Goal: Contribute content

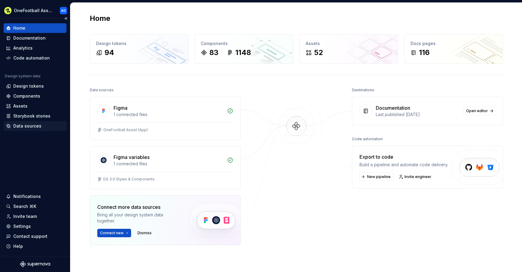
click at [36, 125] on div "Data sources" at bounding box center [27, 126] width 28 height 6
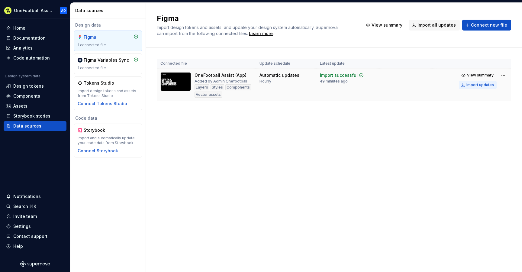
click at [472, 87] on div "Import updates" at bounding box center [480, 84] width 27 height 5
click at [42, 39] on div "Documentation" at bounding box center [29, 38] width 32 height 6
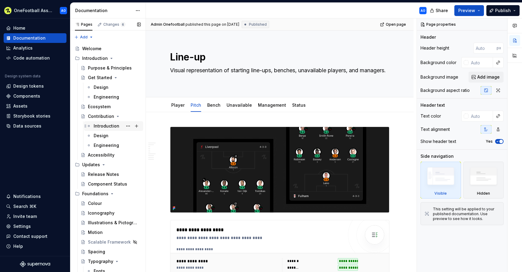
scroll to position [438, 0]
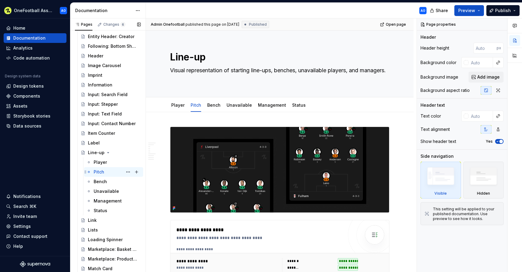
click at [103, 172] on div "Pitch" at bounding box center [99, 172] width 11 height 6
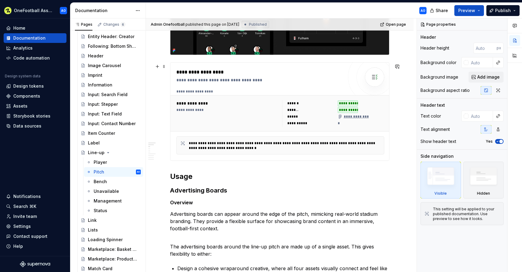
scroll to position [160, 0]
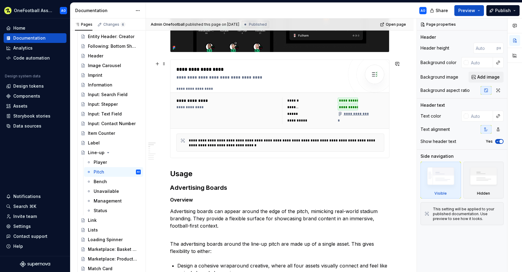
click at [243, 123] on div "**********" at bounding box center [227, 111] width 102 height 26
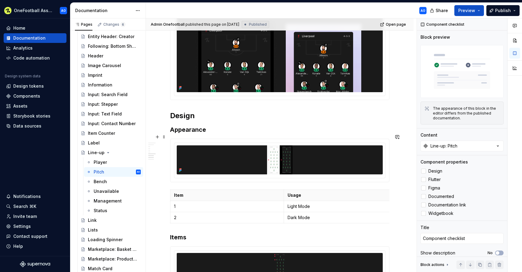
scroll to position [758, 0]
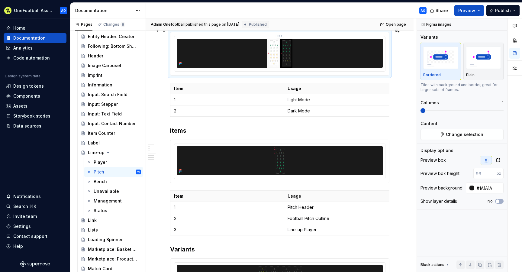
click at [286, 53] on img at bounding box center [280, 53] width 206 height 29
click at [499, 160] on icon "button" at bounding box center [498, 160] width 5 height 5
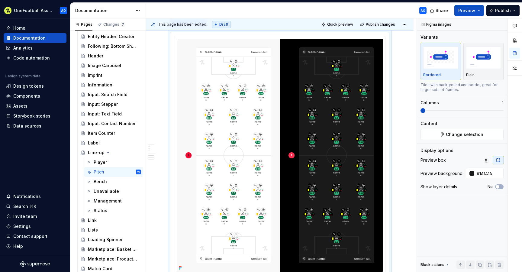
type textarea "*"
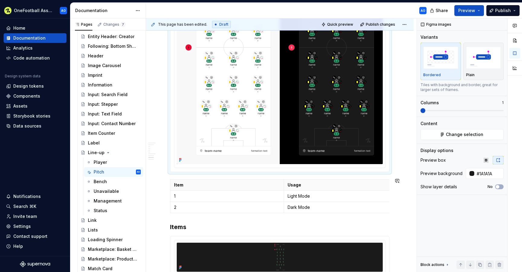
scroll to position [927, 0]
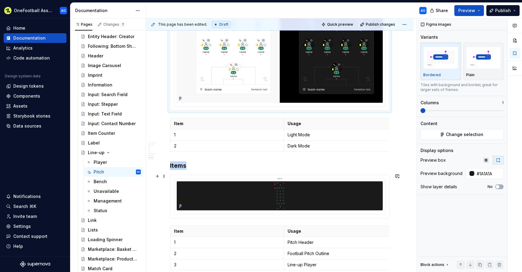
click at [327, 199] on img at bounding box center [280, 195] width 142 height 29
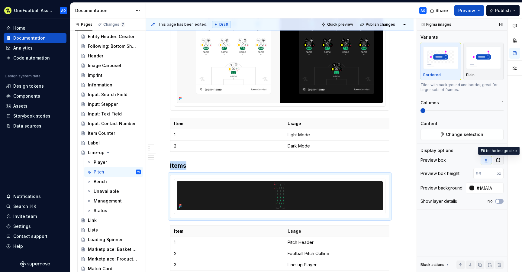
click at [498, 162] on icon "button" at bounding box center [498, 160] width 5 height 5
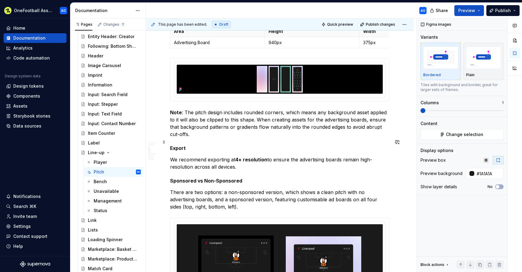
scroll to position [435, 0]
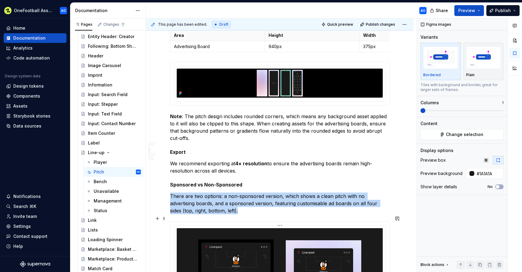
click at [348, 238] on img at bounding box center [280, 268] width 206 height 80
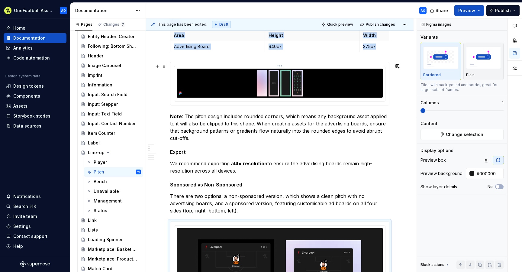
click at [338, 82] on img at bounding box center [280, 83] width 206 height 29
click at [499, 163] on button "button" at bounding box center [498, 160] width 11 height 8
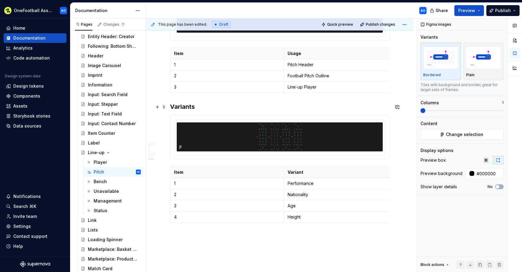
scroll to position [1504, 0]
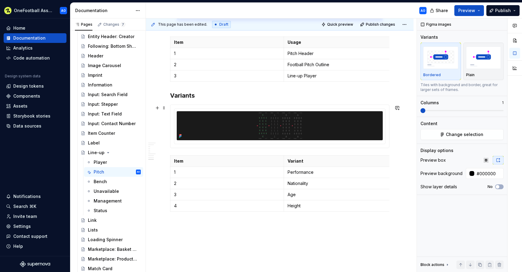
type input "#1A1A1A"
click at [353, 125] on img at bounding box center [280, 125] width 206 height 29
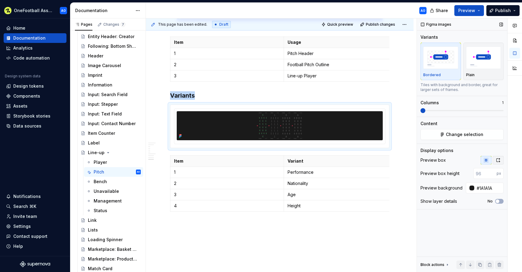
click at [497, 159] on icon "button" at bounding box center [498, 160] width 5 height 5
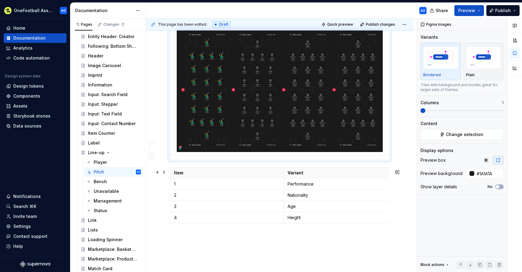
scroll to position [1631, 0]
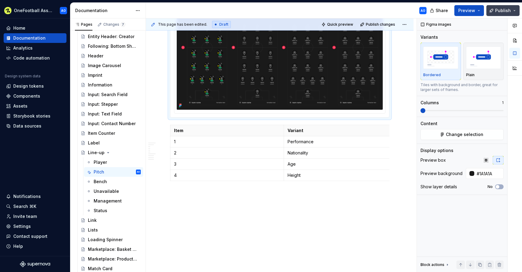
click at [504, 9] on span "Publish" at bounding box center [503, 11] width 16 height 6
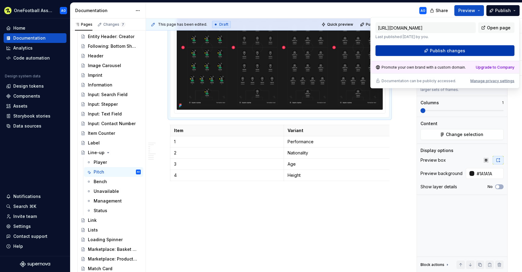
click at [412, 51] on button "Publish changes" at bounding box center [445, 50] width 139 height 11
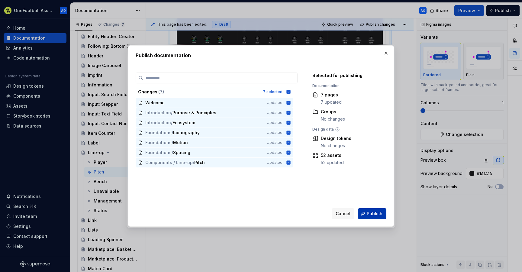
click at [369, 211] on span "Publish" at bounding box center [375, 214] width 16 height 6
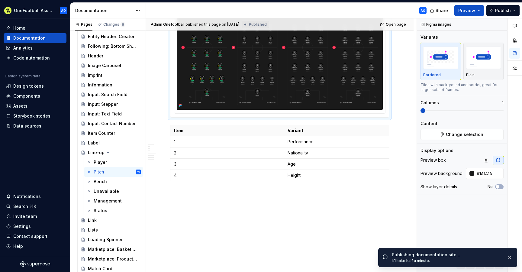
type textarea "*"
